Goal: Information Seeking & Learning: Learn about a topic

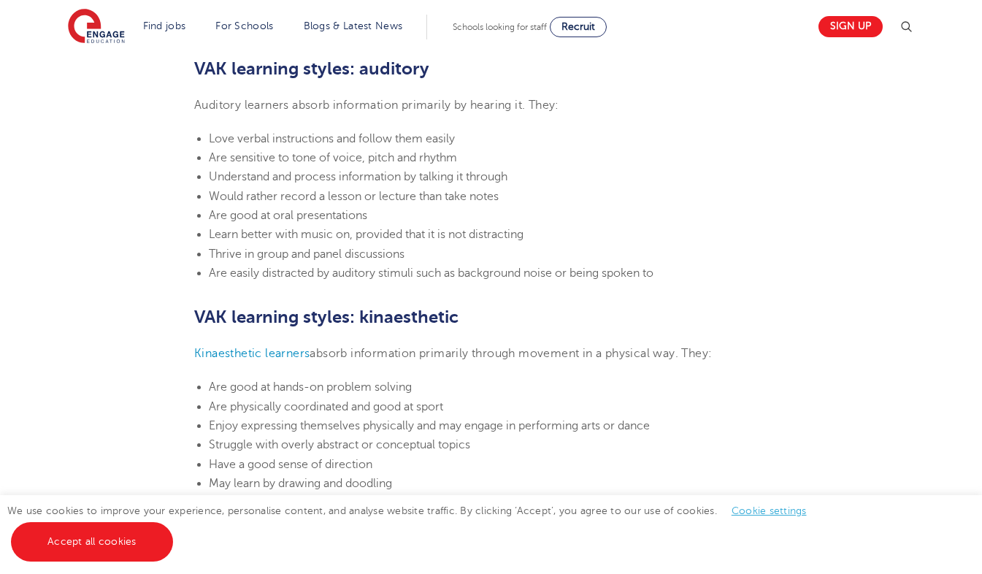
scroll to position [1448, 0]
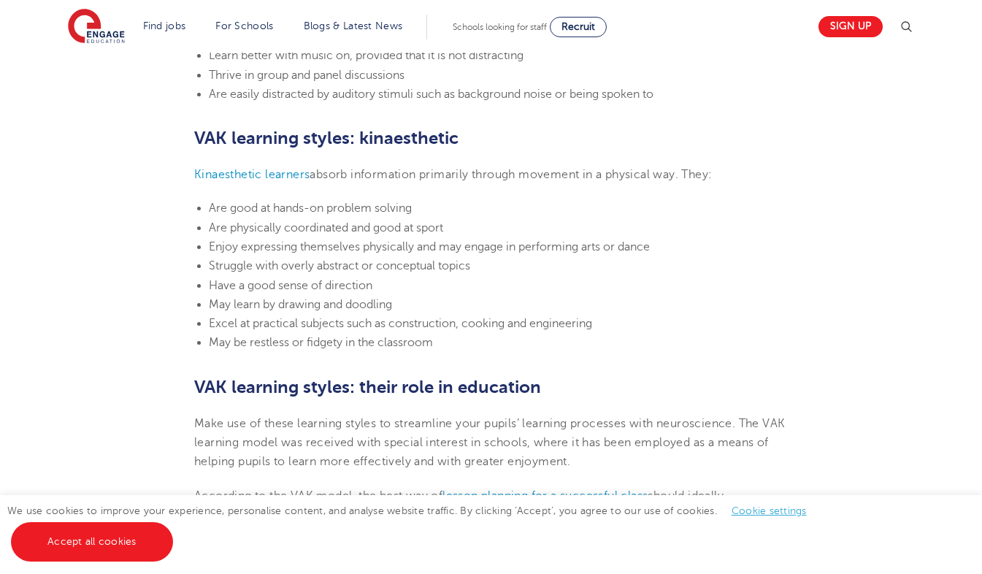
click at [551, 289] on li "Have a good sense of direction" at bounding box center [498, 285] width 579 height 19
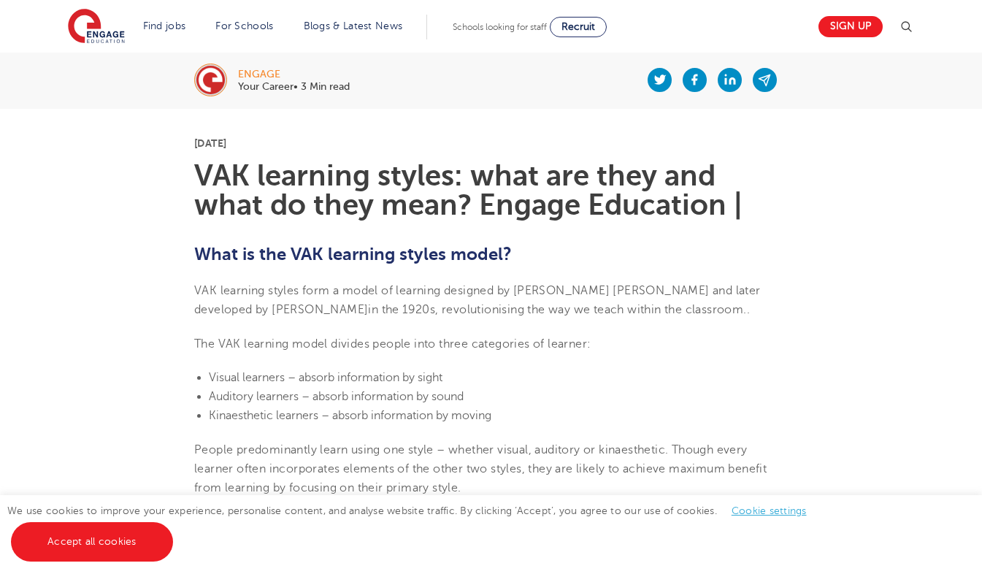
scroll to position [0, 0]
